Goal: Information Seeking & Learning: Learn about a topic

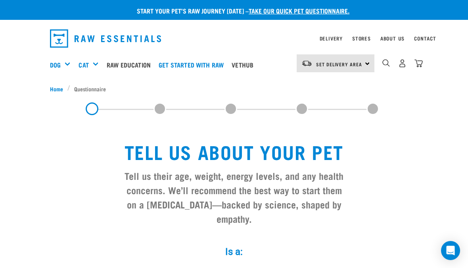
click at [204, 62] on link "Get started with Raw" at bounding box center [193, 65] width 73 height 32
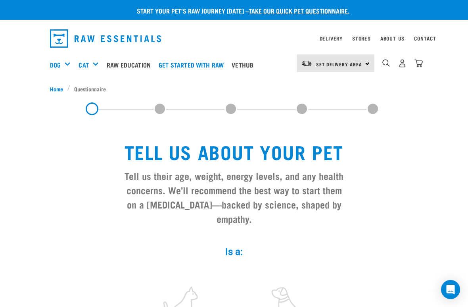
click at [133, 63] on link "Raw Education" at bounding box center [131, 65] width 52 height 32
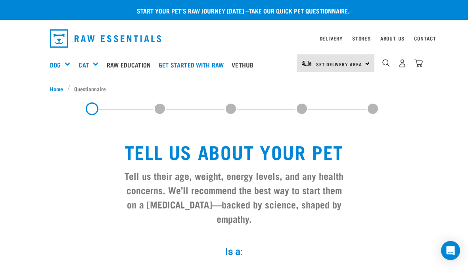
scroll to position [0, 0]
click at [211, 62] on link "Get started with Raw" at bounding box center [193, 65] width 73 height 32
click at [137, 66] on link "Raw Education" at bounding box center [131, 65] width 52 height 32
click at [134, 61] on link "Raw Education" at bounding box center [131, 65] width 52 height 32
click at [135, 61] on link "Raw Education" at bounding box center [131, 65] width 52 height 32
